Goal: Navigation & Orientation: Find specific page/section

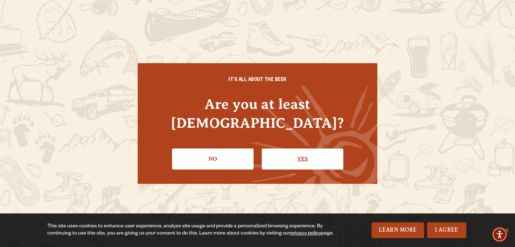
click at [321, 156] on link "Yes" at bounding box center [303, 159] width 82 height 21
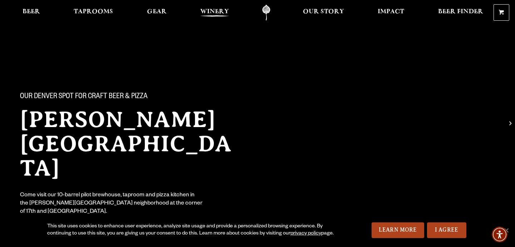
click at [219, 10] on span "Winery" at bounding box center [214, 12] width 29 height 6
click at [77, 10] on span "Taprooms" at bounding box center [93, 12] width 39 height 6
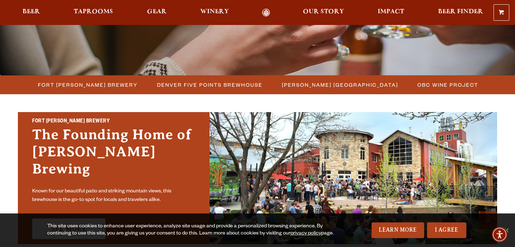
scroll to position [198, 0]
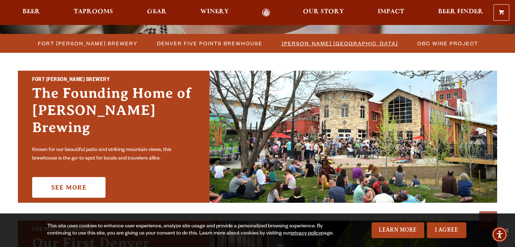
click at [298, 44] on span "[PERSON_NAME] [GEOGRAPHIC_DATA]" at bounding box center [340, 43] width 116 height 10
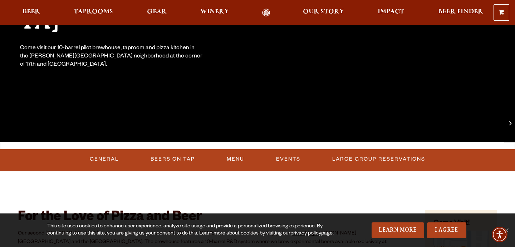
scroll to position [234, 0]
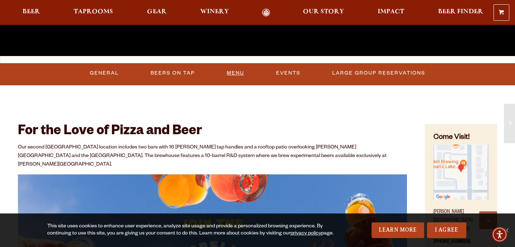
click at [235, 75] on link "Menu" at bounding box center [235, 73] width 23 height 16
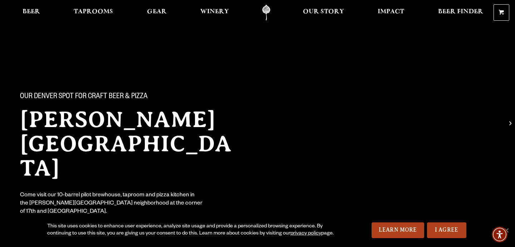
scroll to position [0, 0]
click at [100, 10] on span "Taprooms" at bounding box center [93, 12] width 39 height 6
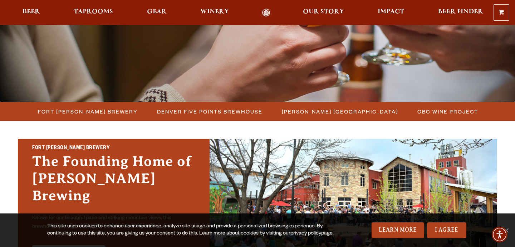
scroll to position [161, 0]
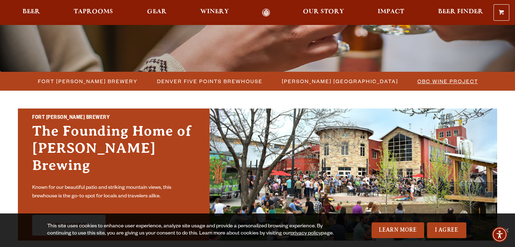
click at [424, 84] on span "OBC Wine Project" at bounding box center [447, 81] width 61 height 10
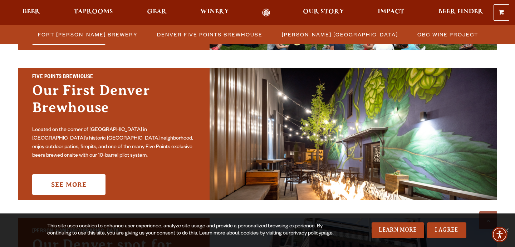
scroll to position [352, 0]
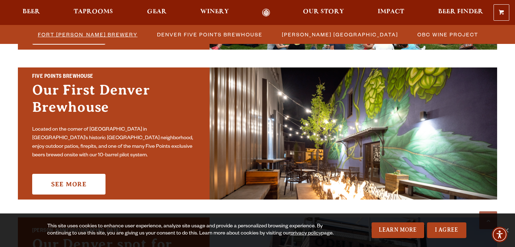
click at [100, 37] on span "Fort Collins Brewery" at bounding box center [88, 34] width 100 height 10
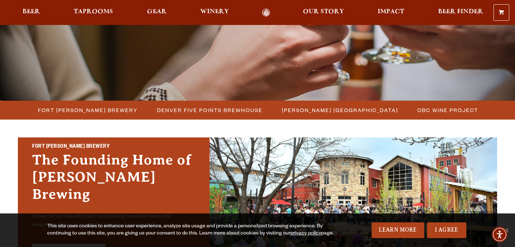
scroll to position [136, 0]
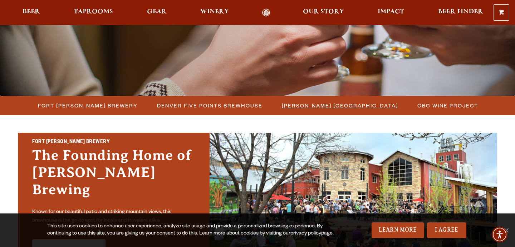
click at [312, 107] on span "[PERSON_NAME] [GEOGRAPHIC_DATA]" at bounding box center [340, 105] width 116 height 10
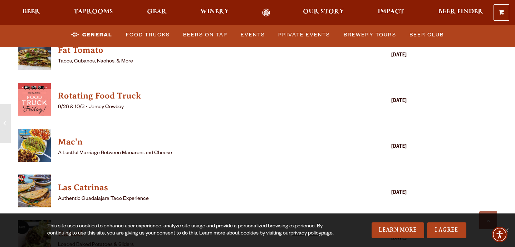
scroll to position [1829, 0]
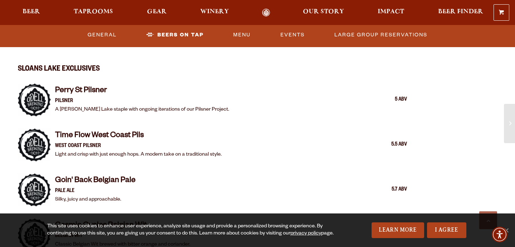
scroll to position [686, 0]
